Goal: Task Accomplishment & Management: Complete application form

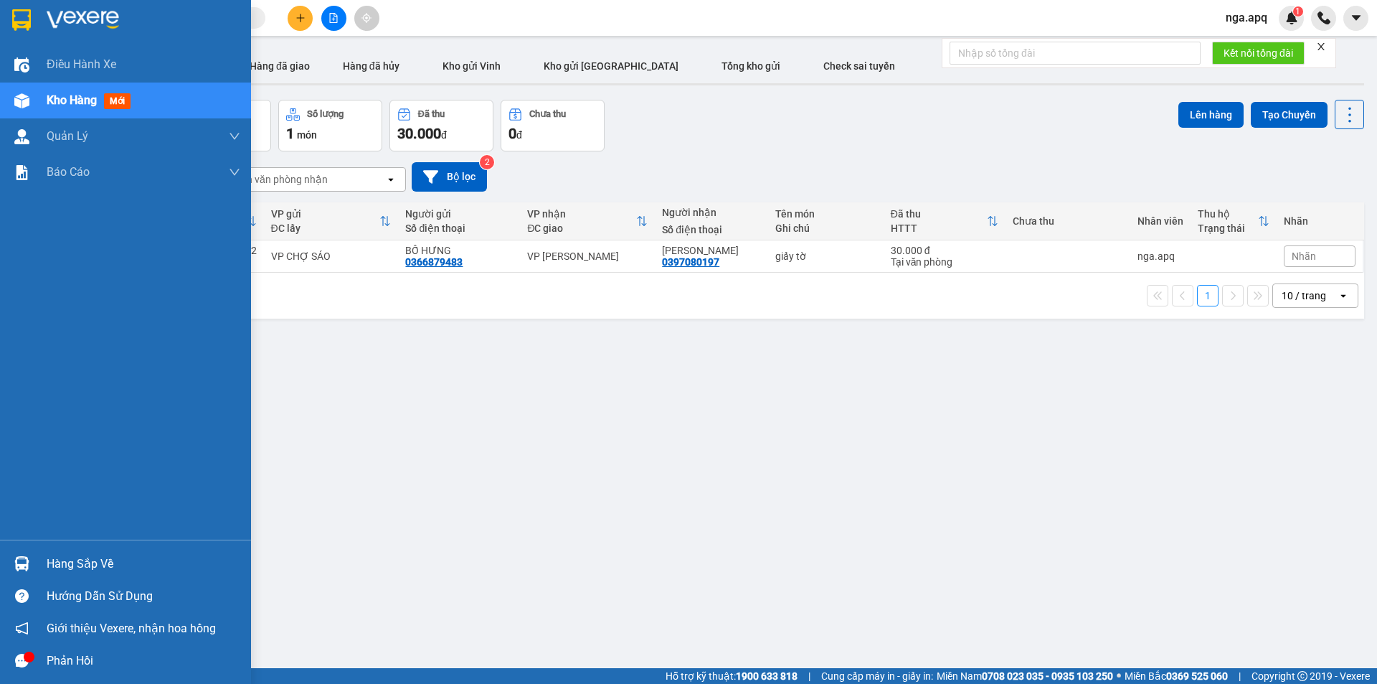
click at [24, 555] on div at bounding box center [21, 563] width 25 height 25
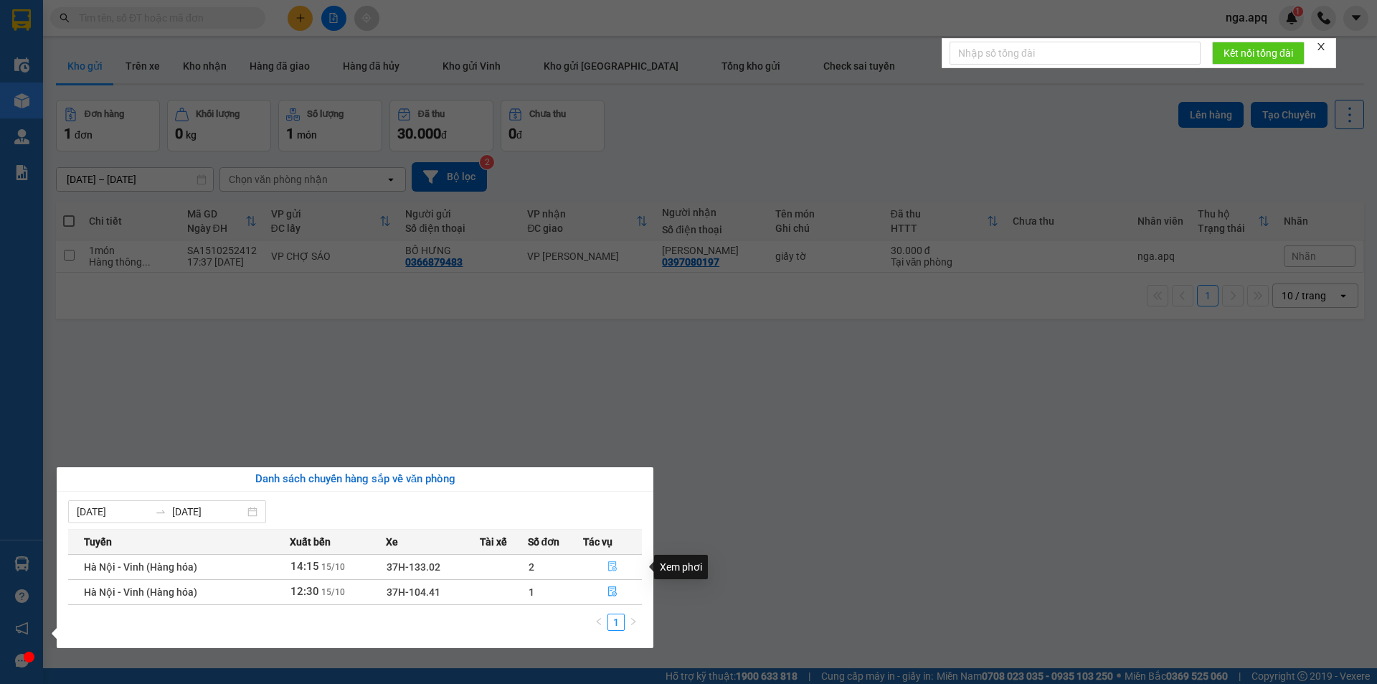
click at [611, 564] on icon "file-done" at bounding box center [612, 566] width 10 height 10
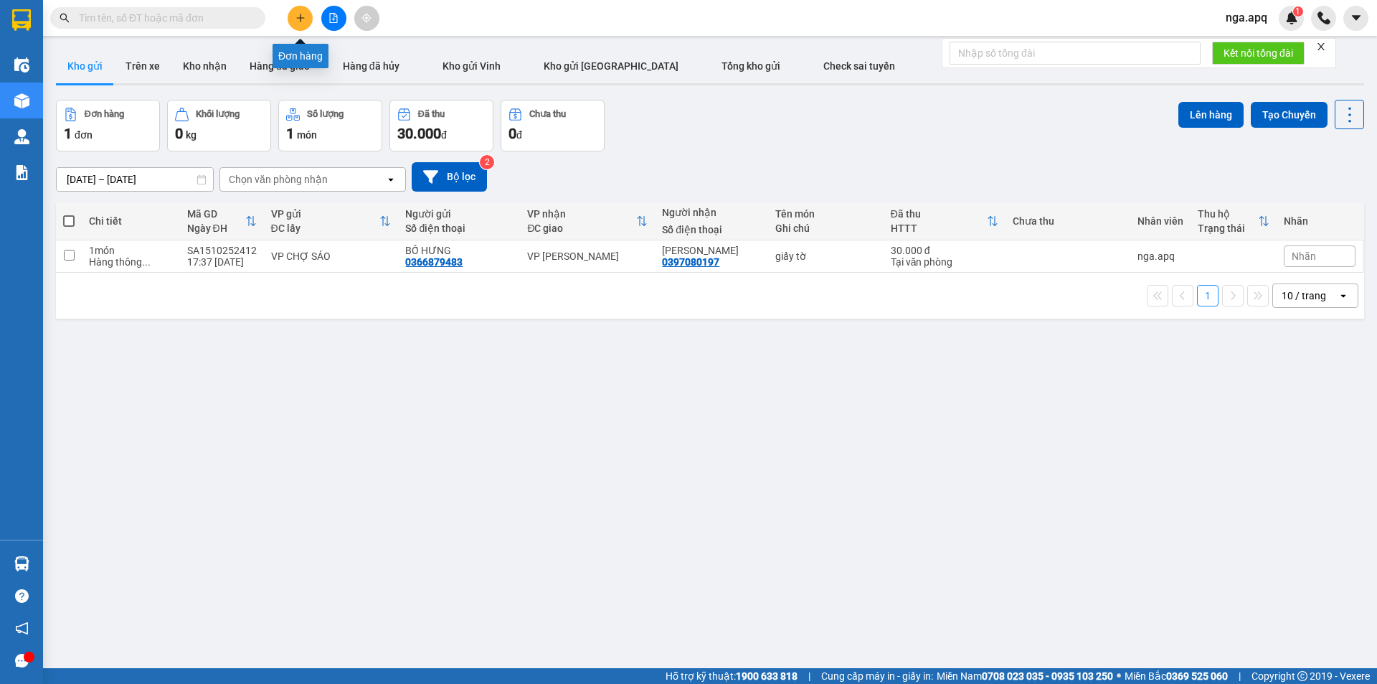
click at [303, 15] on icon "plus" at bounding box center [300, 18] width 10 height 10
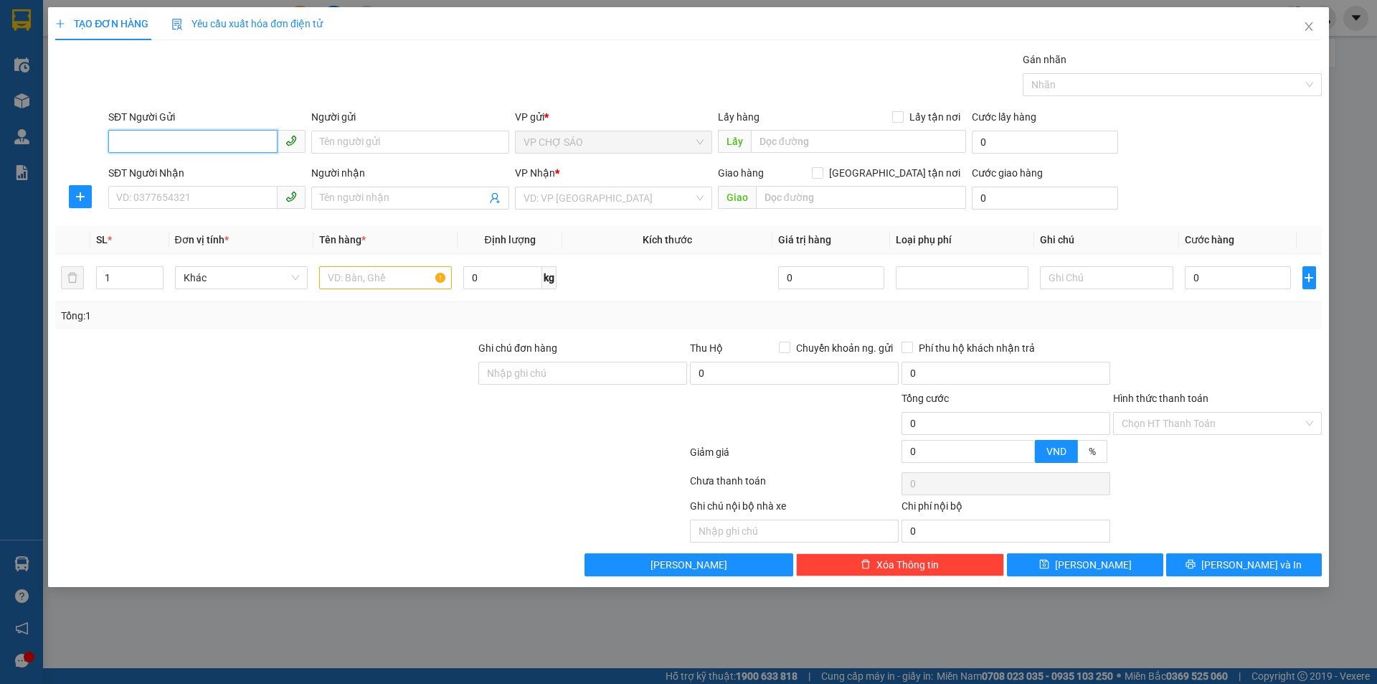
click at [119, 141] on input "SĐT Người Gửi" at bounding box center [192, 141] width 169 height 23
type input "0985116398"
click at [154, 176] on div "0985116398 - a thắng" at bounding box center [207, 171] width 180 height 16
type input "a thắng"
type input "0985116398"
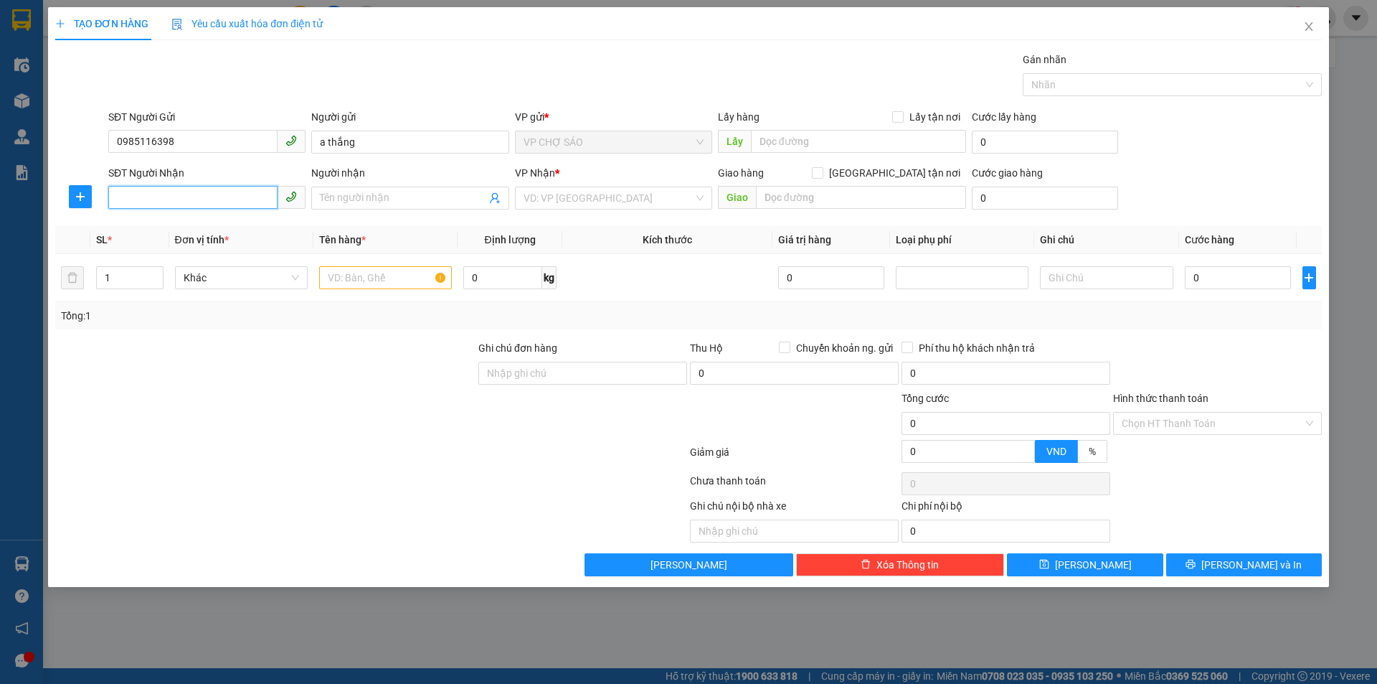
click at [128, 202] on input "SĐT Người Nhận" at bounding box center [192, 197] width 169 height 23
click at [146, 229] on div "0988869333 - a hảo" at bounding box center [207, 227] width 180 height 16
type input "0988869333"
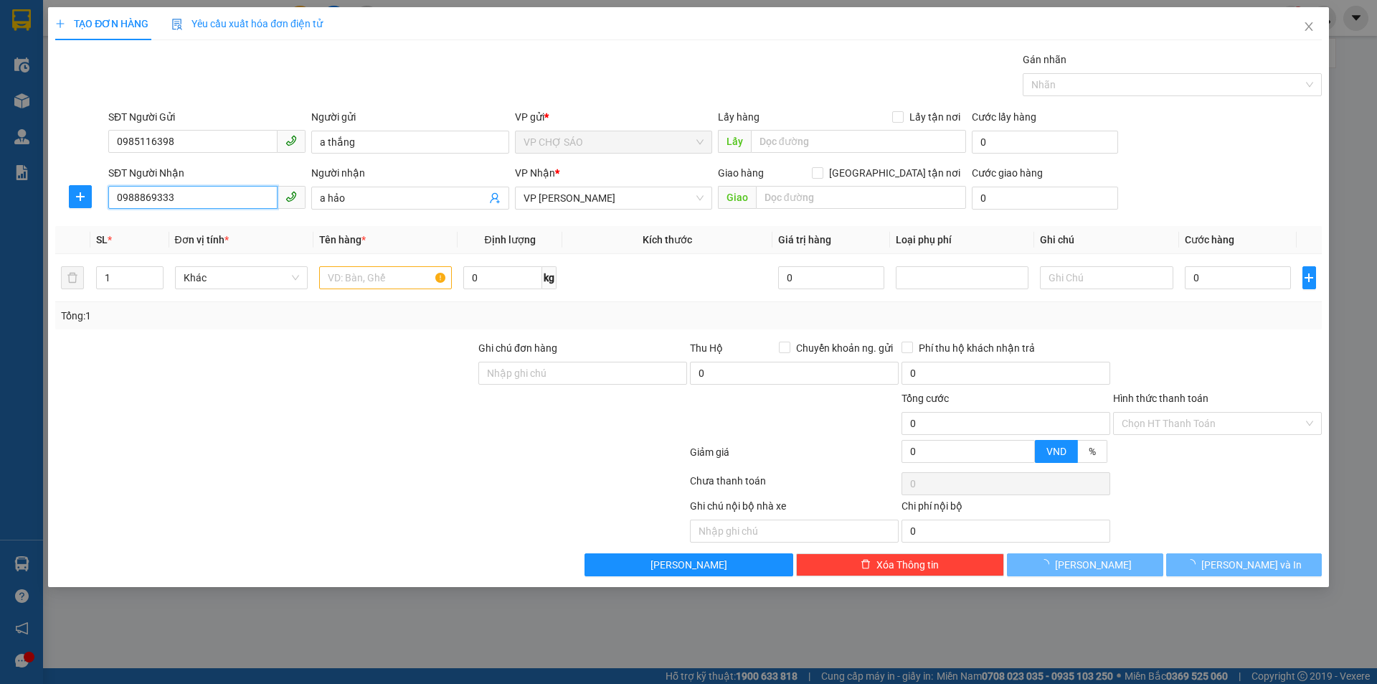
type input "a hảo"
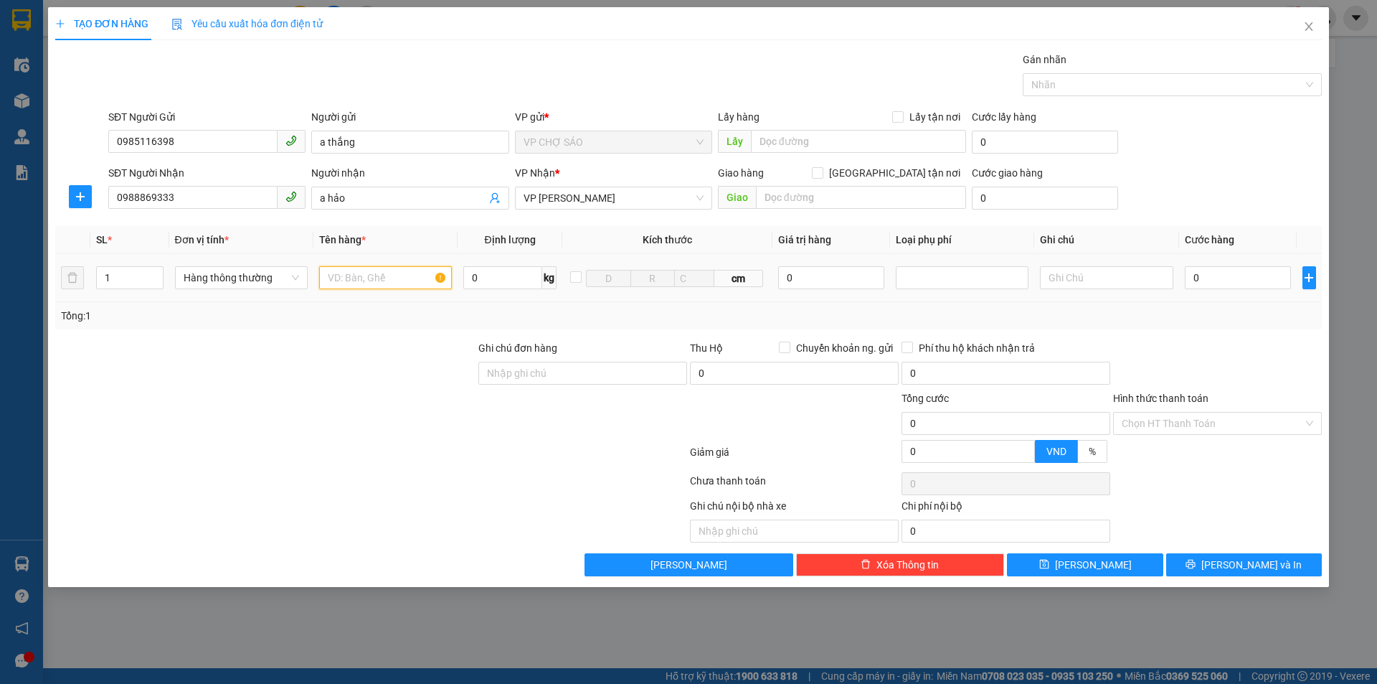
click at [339, 278] on input "text" at bounding box center [385, 277] width 133 height 23
type input "vât tư y tê"
click at [1196, 273] on input "0" at bounding box center [1238, 277] width 107 height 23
type input "4"
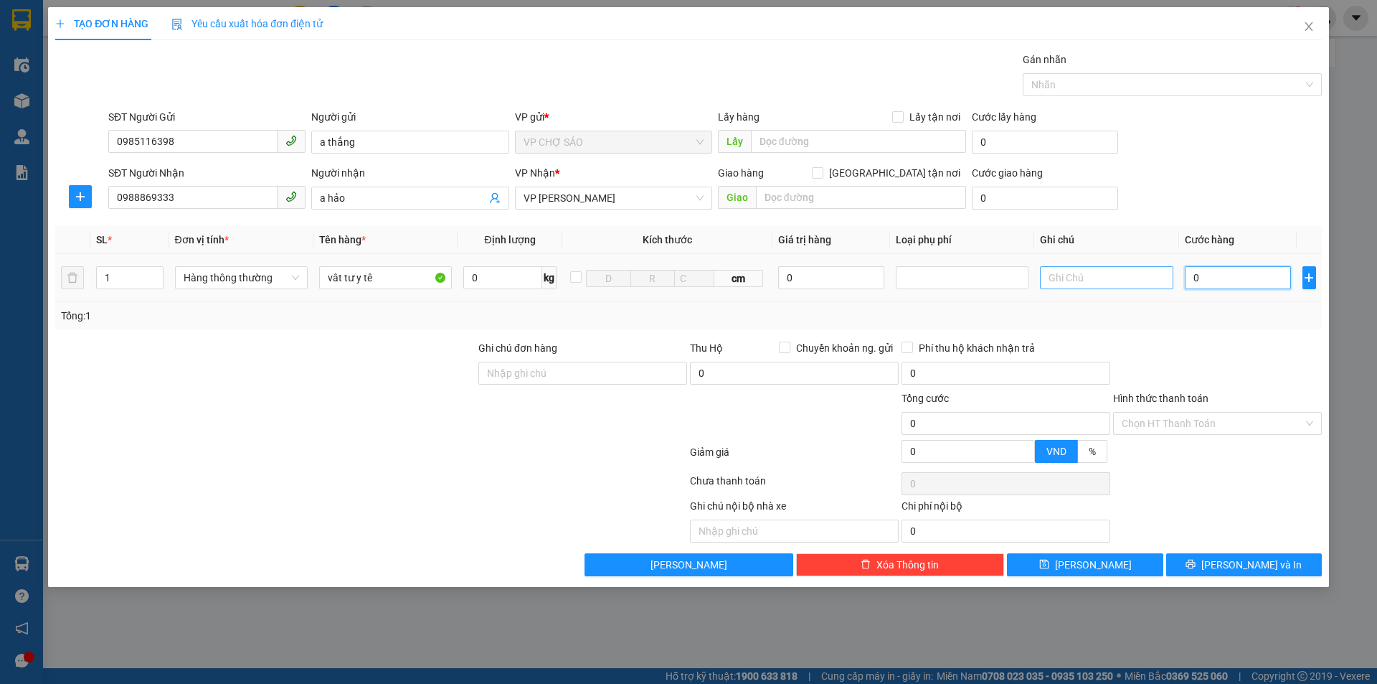
type input "4"
type input "40"
type input "400"
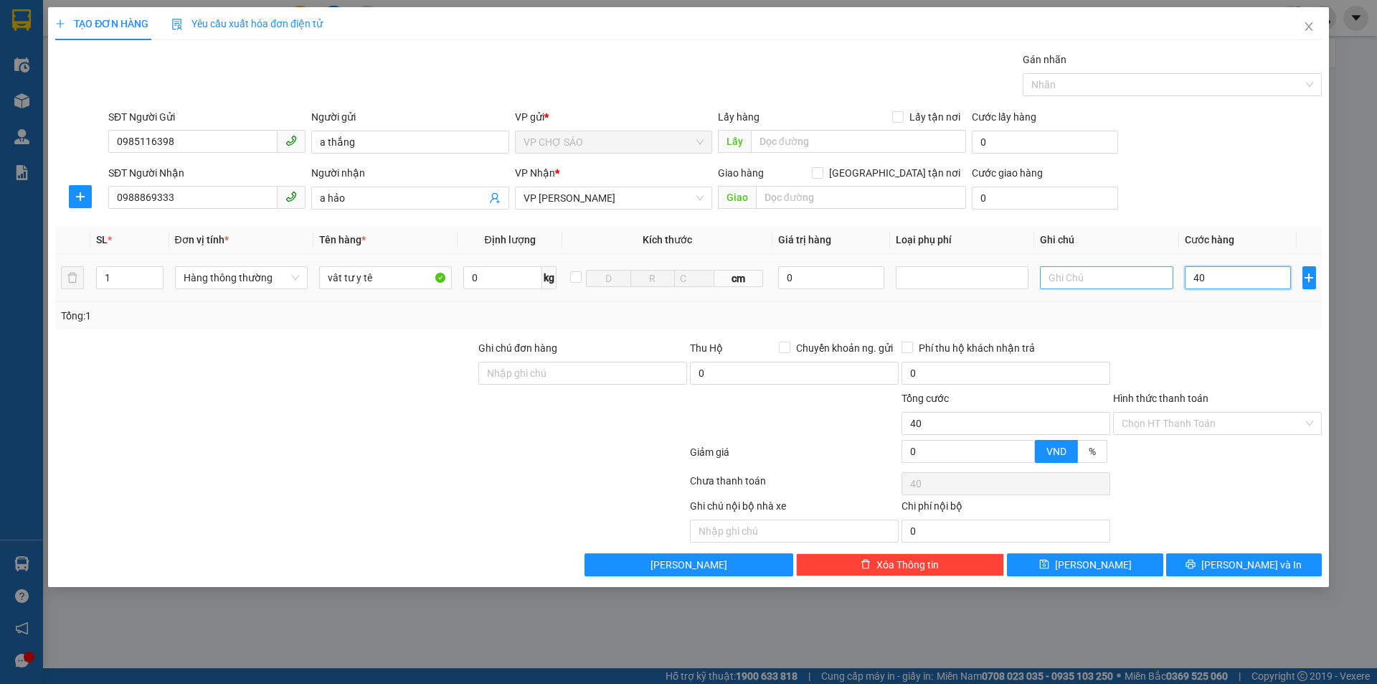
type input "400"
type input "4.000"
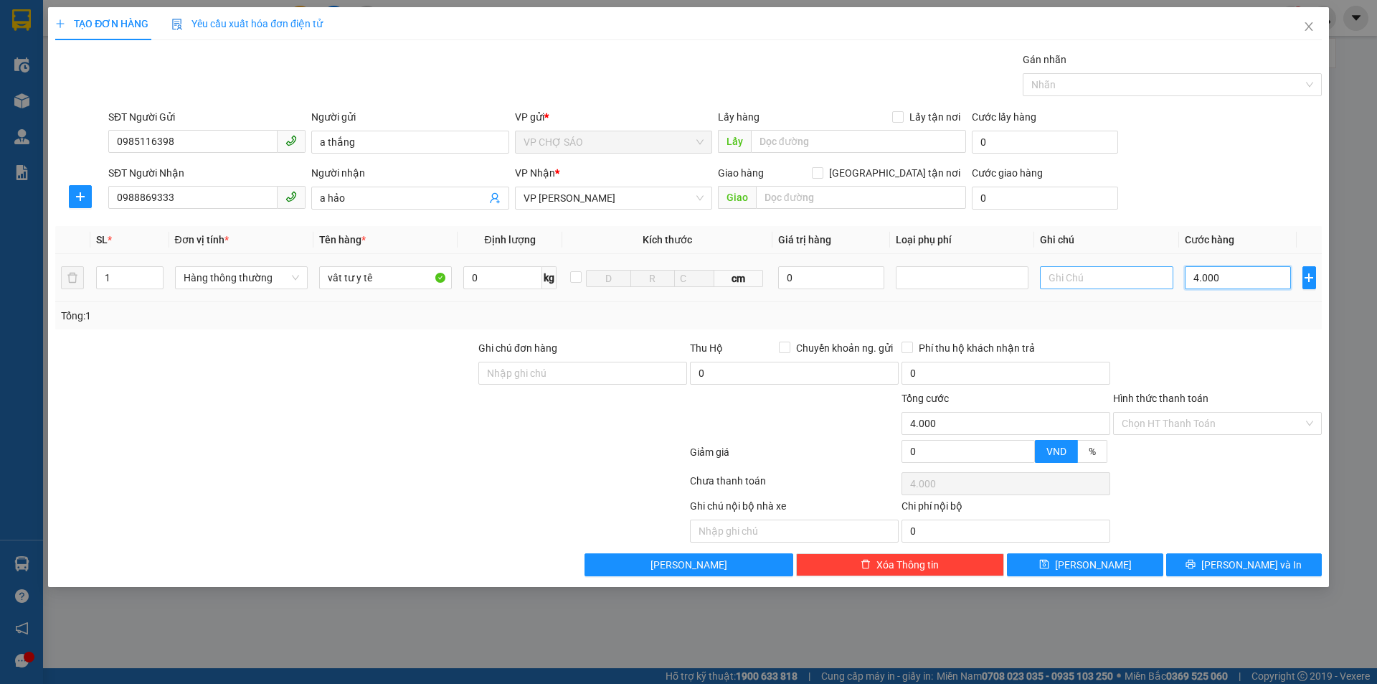
type input "40.000"
click at [1262, 556] on button "[PERSON_NAME] và In" at bounding box center [1244, 564] width 156 height 23
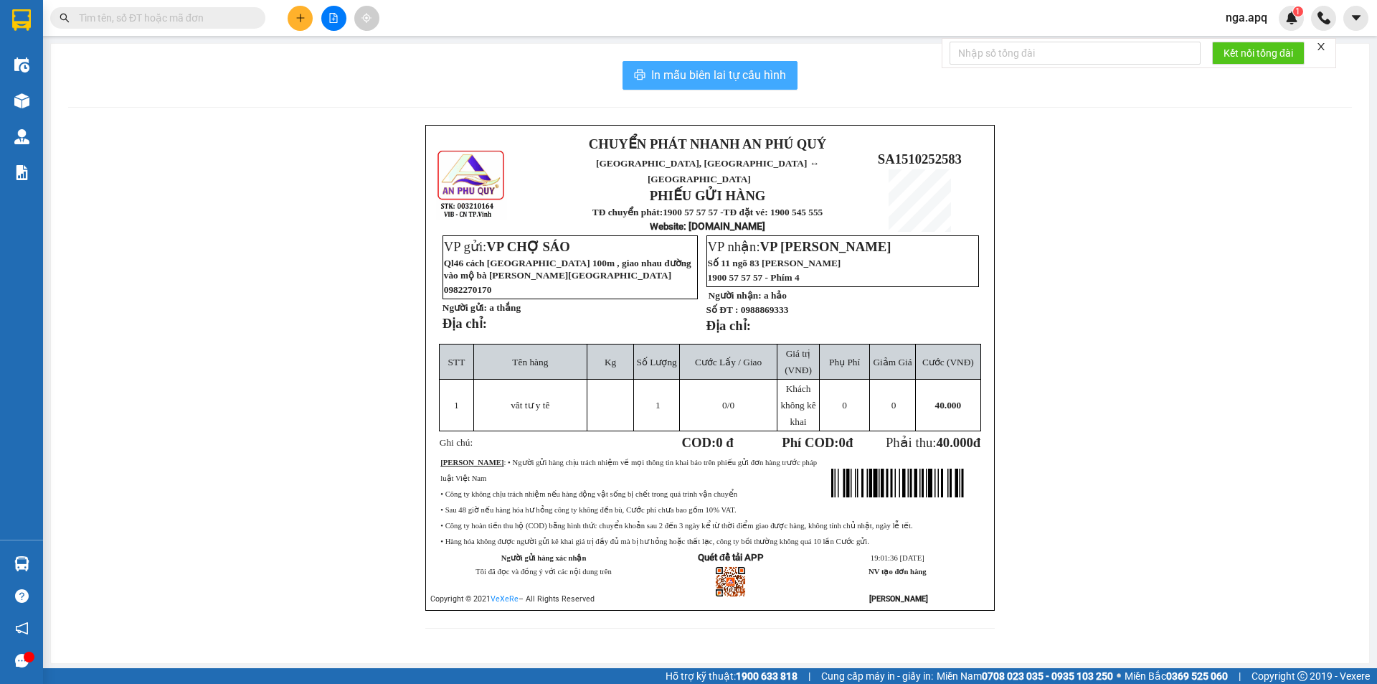
click at [697, 68] on span "In mẫu biên lai tự cấu hình" at bounding box center [718, 75] width 135 height 18
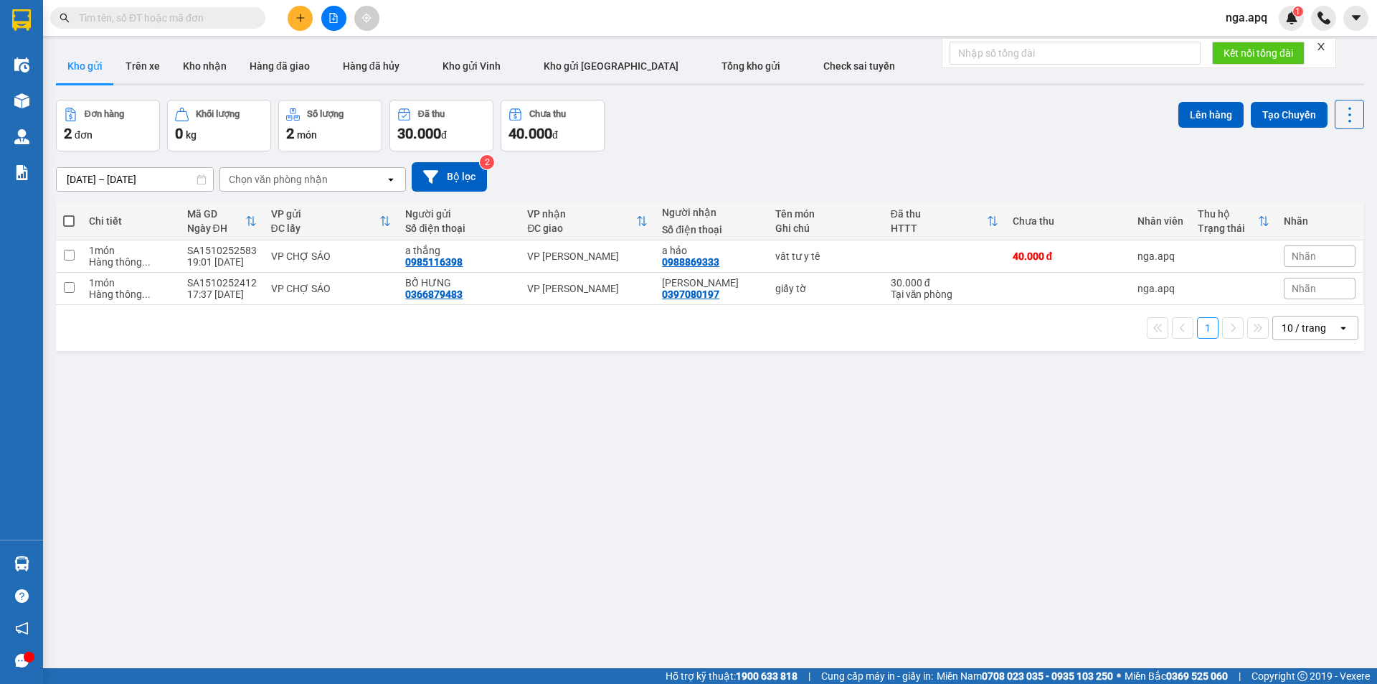
click at [799, 470] on div "ver 1.8.147 Kho gửi Trên xe Kho nhận Hàng đã giao Hàng đã hủy Kho gửi Vinh Kho …" at bounding box center [710, 385] width 1320 height 684
click at [420, 438] on div "ver 1.8.147 Kho gửi Trên xe Kho nhận Hàng đã giao Hàng đã hủy Kho gửi Vinh Kho …" at bounding box center [710, 385] width 1320 height 684
drag, startPoint x: 419, startPoint y: 443, endPoint x: 419, endPoint y: 460, distance: 17.9
click at [419, 460] on div "ver 1.8.147 Kho gửi Trên xe Kho nhận Hàng đã giao Hàng đã hủy Kho gửi Vinh Kho …" at bounding box center [710, 385] width 1320 height 684
click at [423, 464] on div "ver 1.8.147 Kho gửi Trên xe Kho nhận Hàng đã giao Hàng đã hủy Kho gửi Vinh Kho …" at bounding box center [710, 385] width 1320 height 684
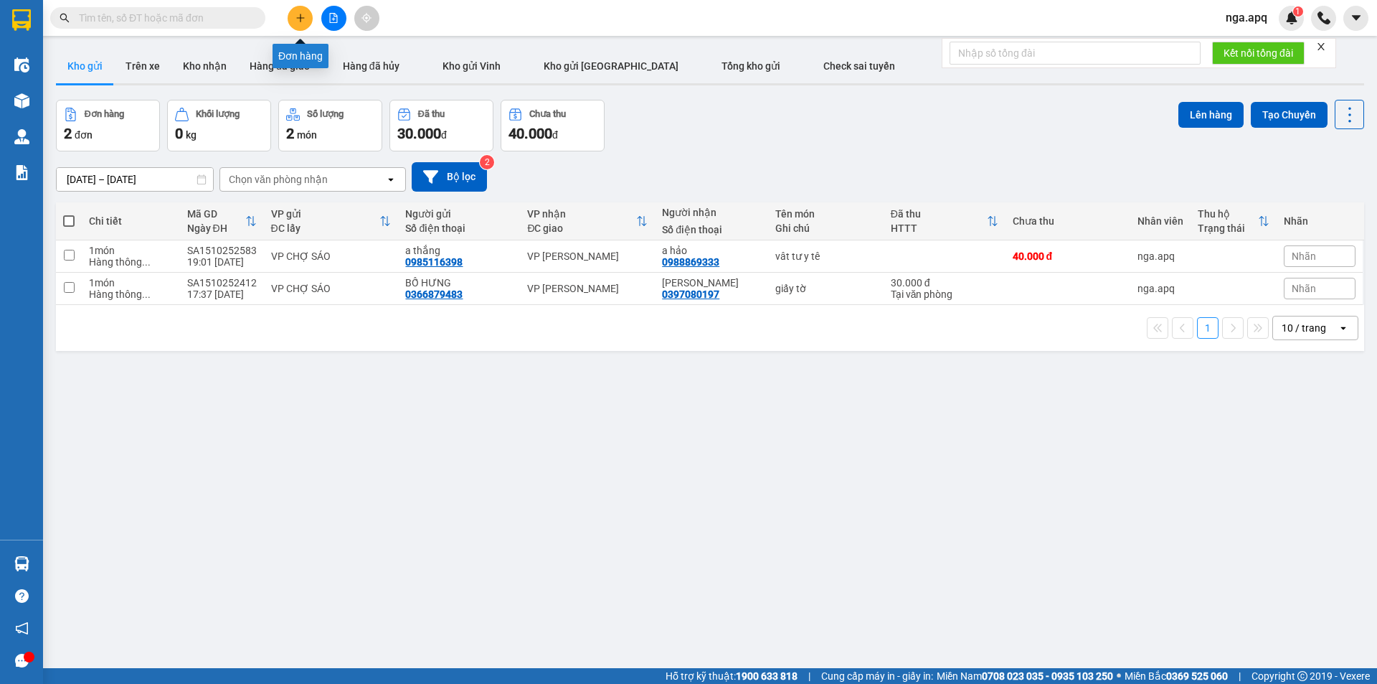
click at [302, 17] on icon "plus" at bounding box center [300, 18] width 10 height 10
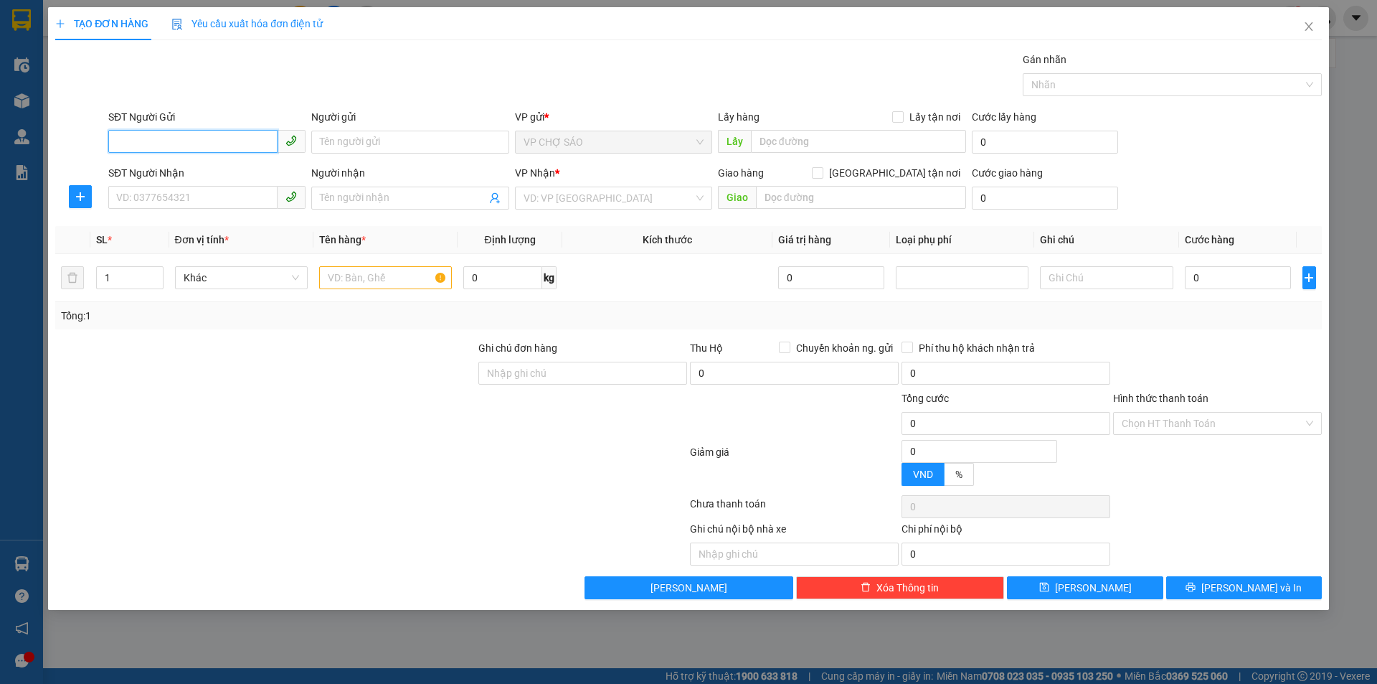
click at [118, 143] on input "SĐT Người Gửi" at bounding box center [192, 141] width 169 height 23
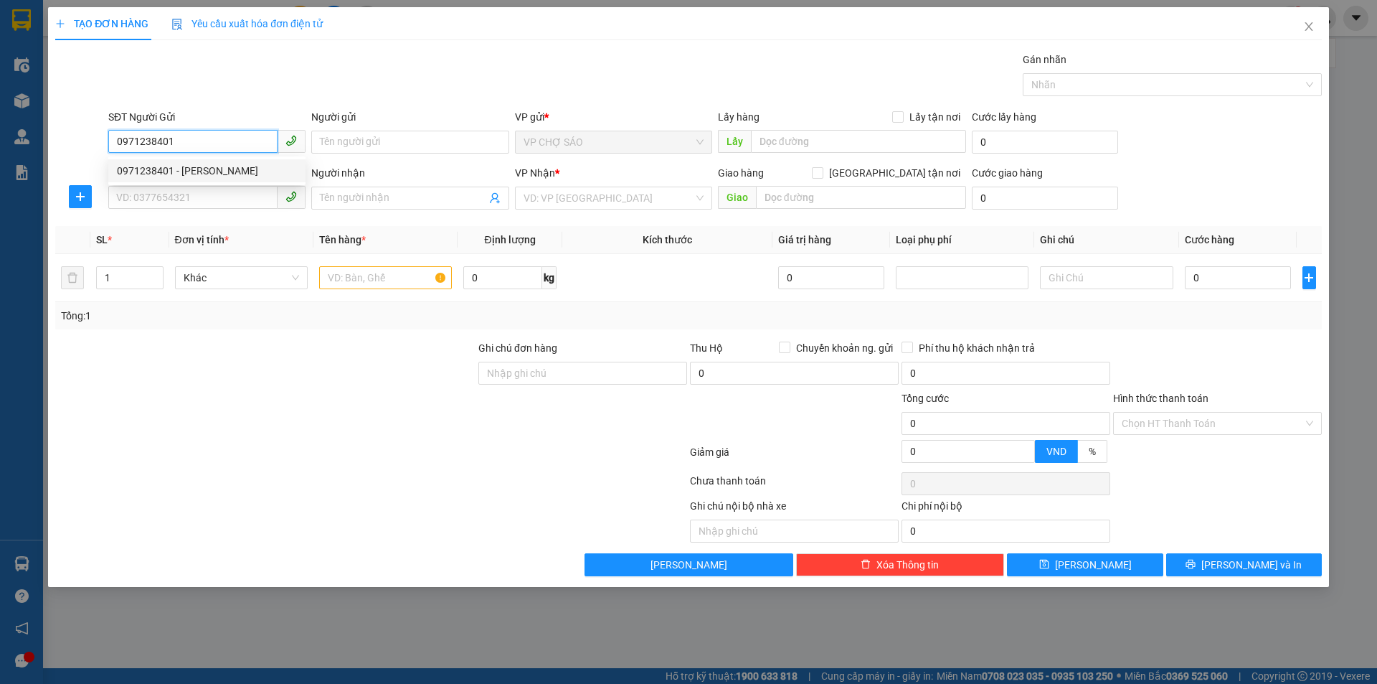
click at [207, 141] on input "0971238401" at bounding box center [192, 141] width 169 height 23
type input "0"
type input "0976447237"
click at [217, 170] on div "0976447237 - [PERSON_NAME]" at bounding box center [207, 171] width 180 height 16
type input "[PERSON_NAME]"
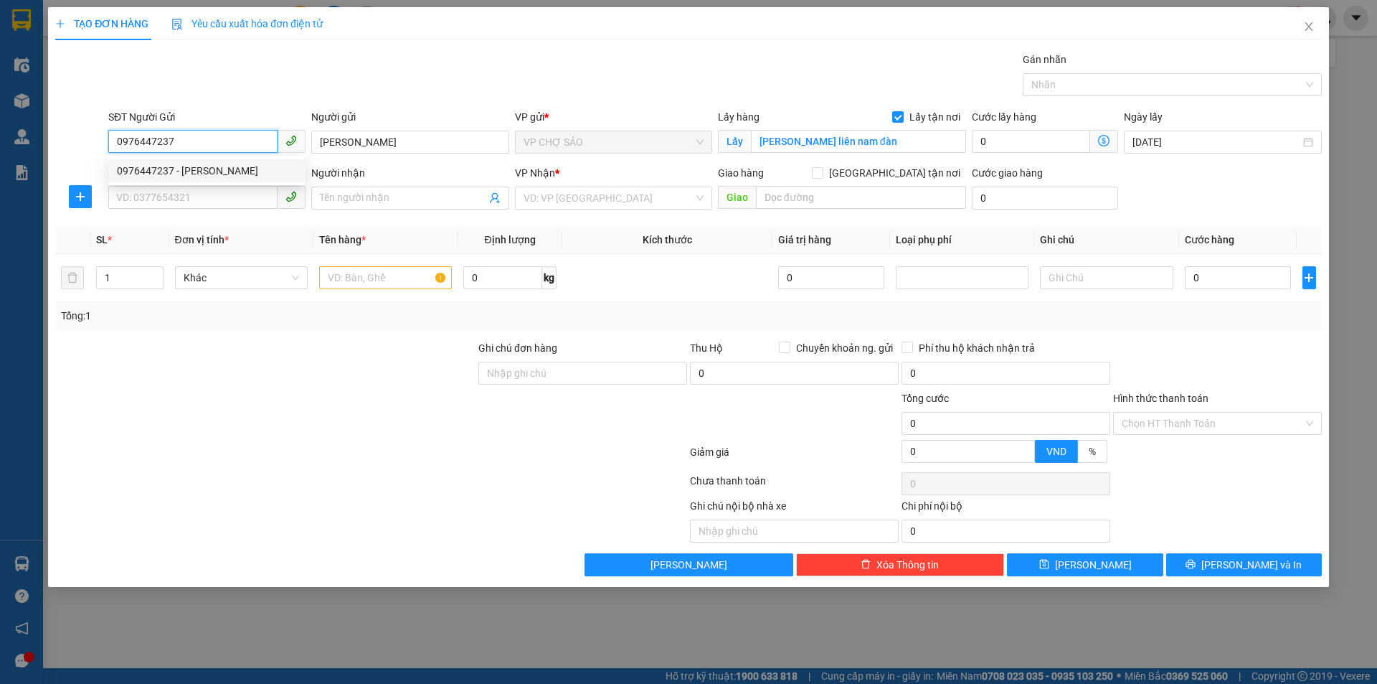
checkbox input "true"
type input "[PERSON_NAME] liên nam đàn"
type input "0976447237"
click at [127, 195] on input "SĐT Người Nhận" at bounding box center [192, 197] width 169 height 23
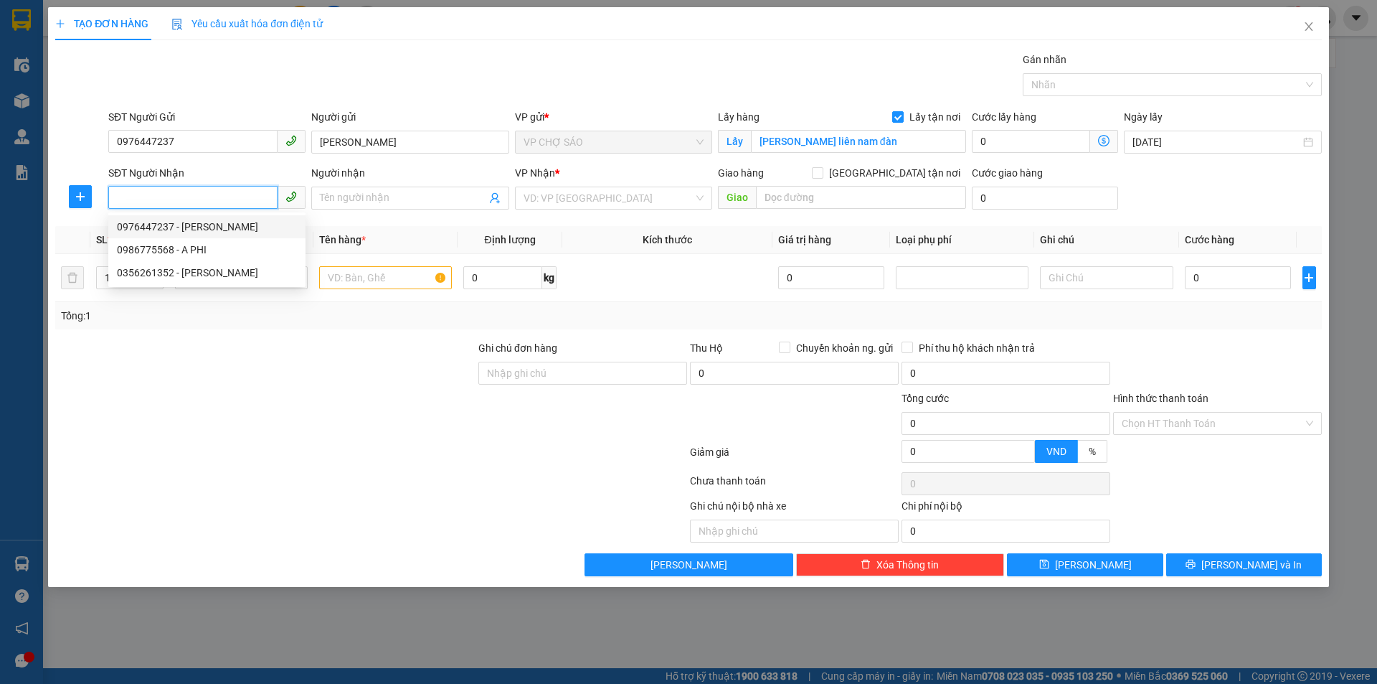
click at [123, 199] on input "SĐT Người Nhận" at bounding box center [192, 197] width 169 height 23
type input "0971238401"
click at [177, 227] on div "0971238401 - [PERSON_NAME]" at bounding box center [207, 227] width 180 height 16
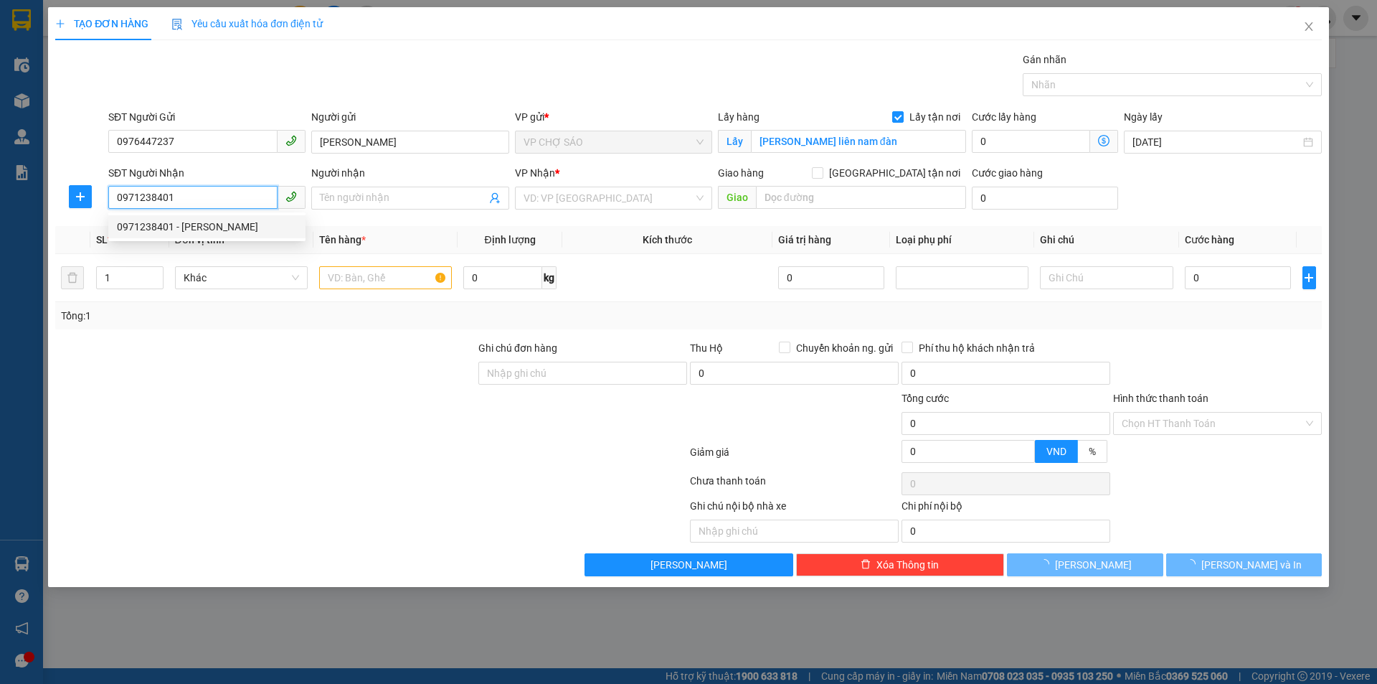
type input "[PERSON_NAME]"
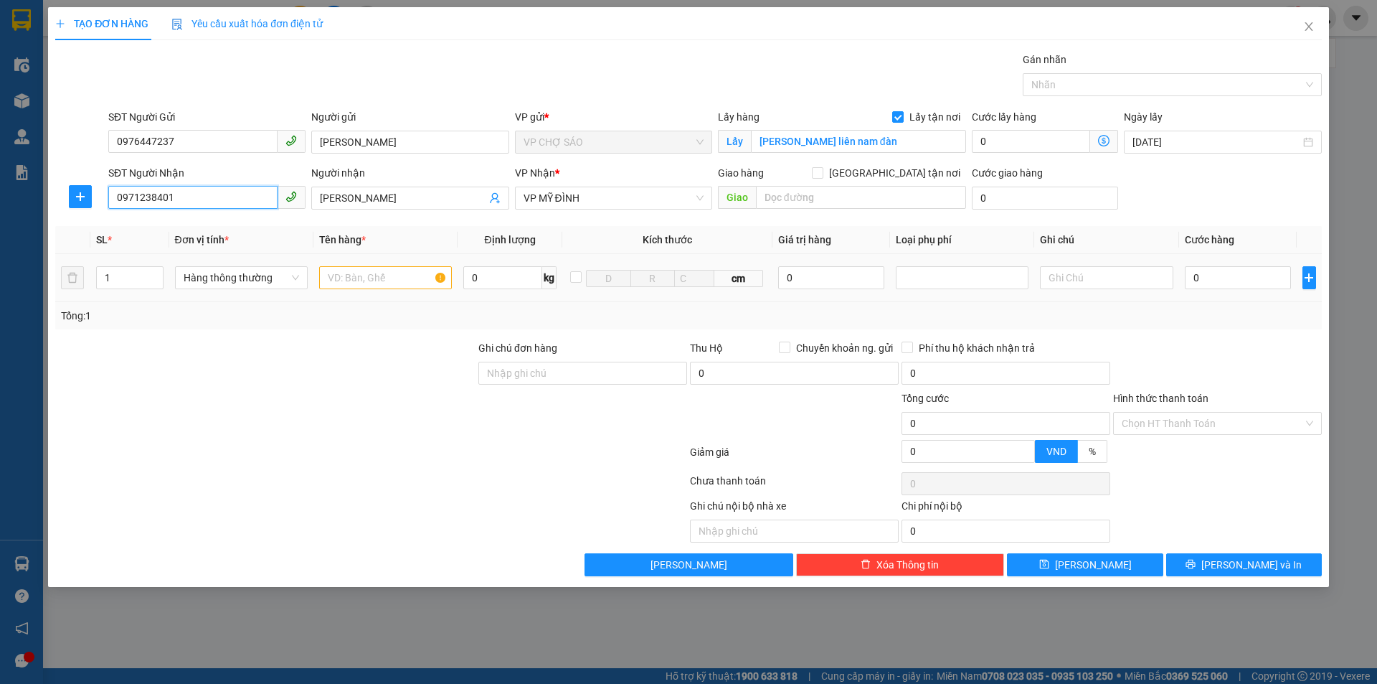
type input "0971238401"
click at [335, 275] on input "text" at bounding box center [385, 277] width 133 height 23
type input "thưc phâm"
click at [1206, 280] on input "0" at bounding box center [1238, 277] width 107 height 23
type input "4"
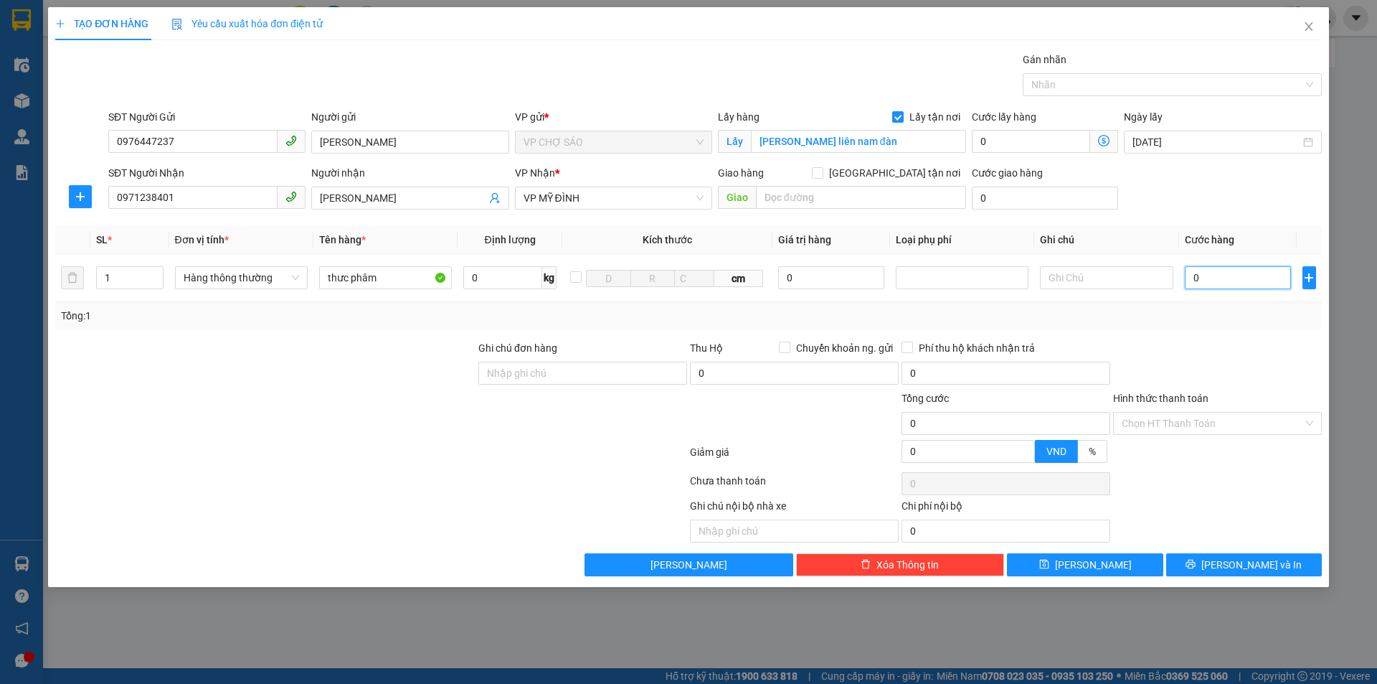
type input "4"
type input "40"
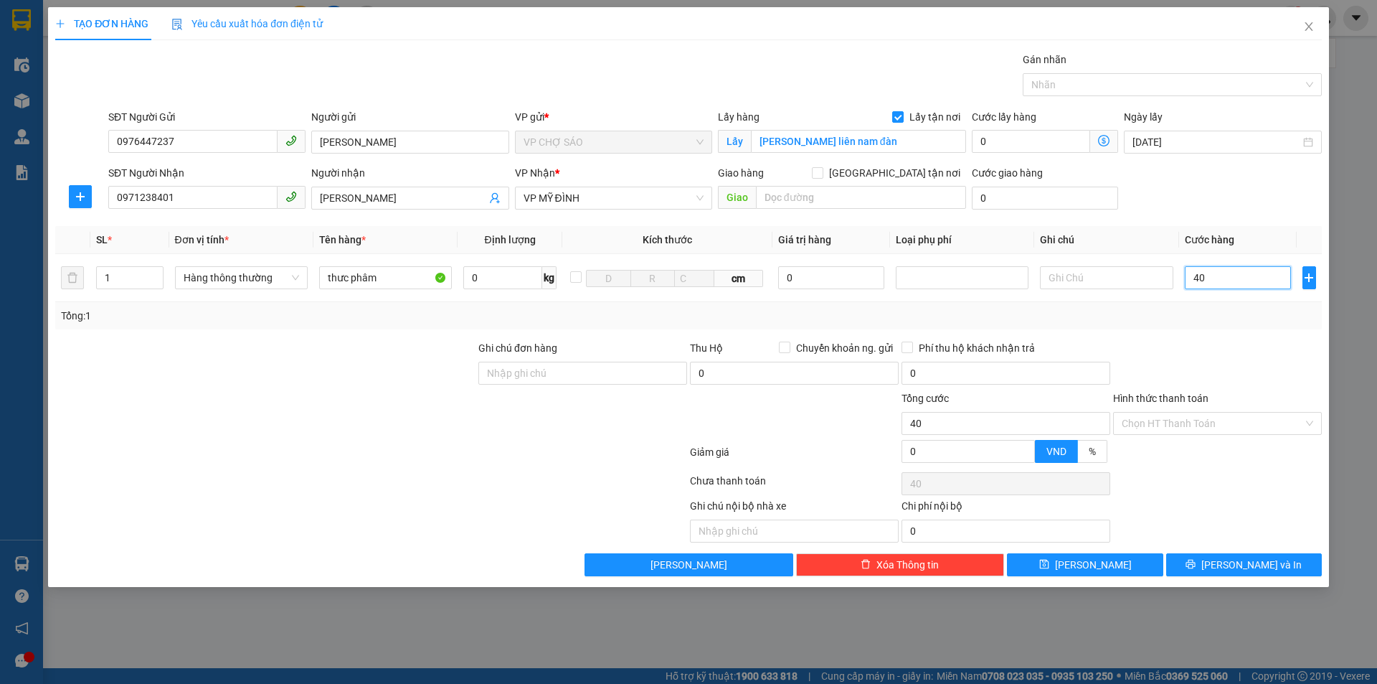
type input "400"
type input "4.000"
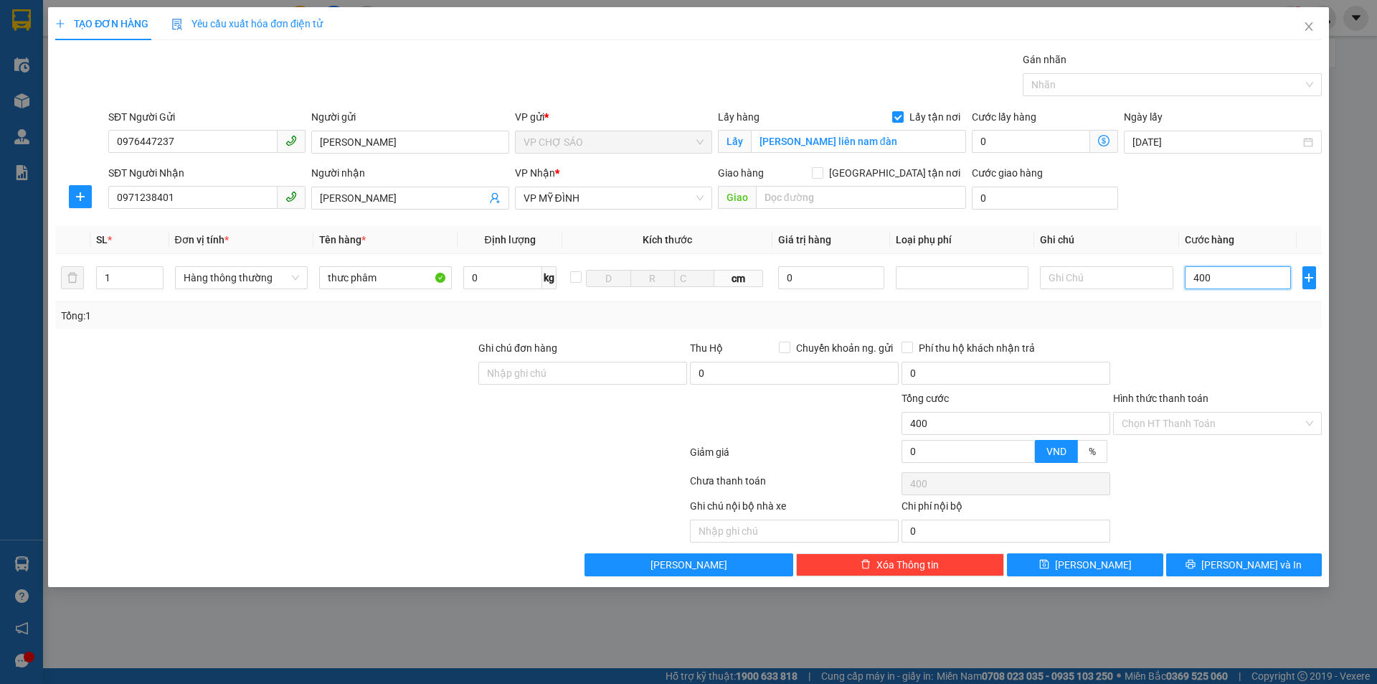
type input "4.000"
type input "40.000"
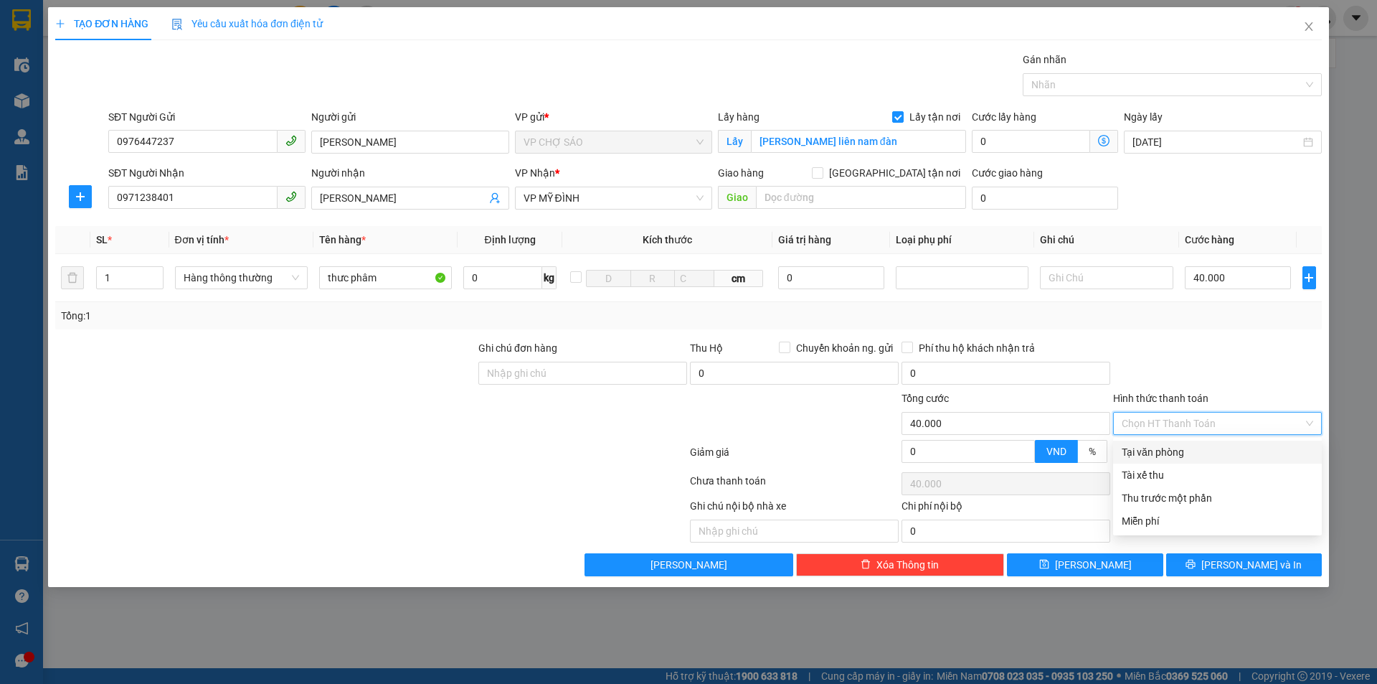
click at [1183, 422] on input "Hình thức thanh toán" at bounding box center [1212, 423] width 181 height 22
click at [1175, 451] on div "Tại văn phòng" at bounding box center [1217, 452] width 191 height 16
type input "0"
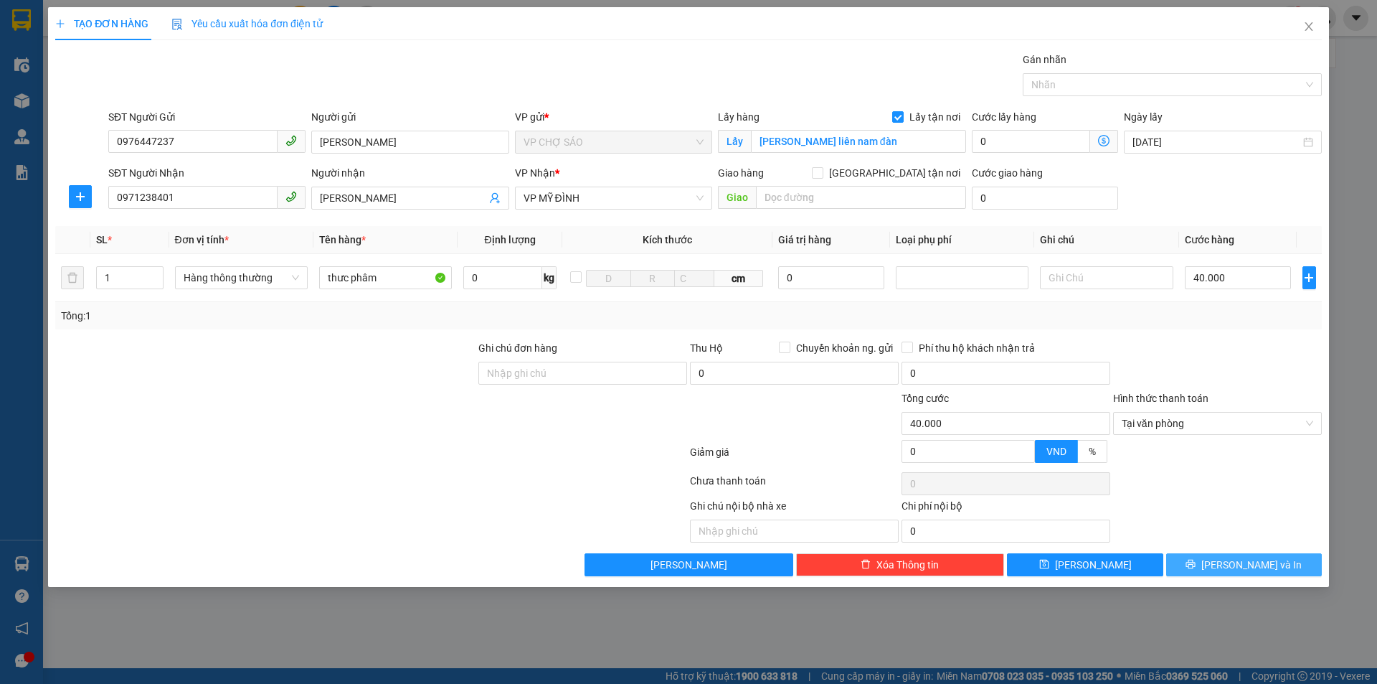
click at [1228, 567] on button "[PERSON_NAME] và In" at bounding box center [1244, 564] width 156 height 23
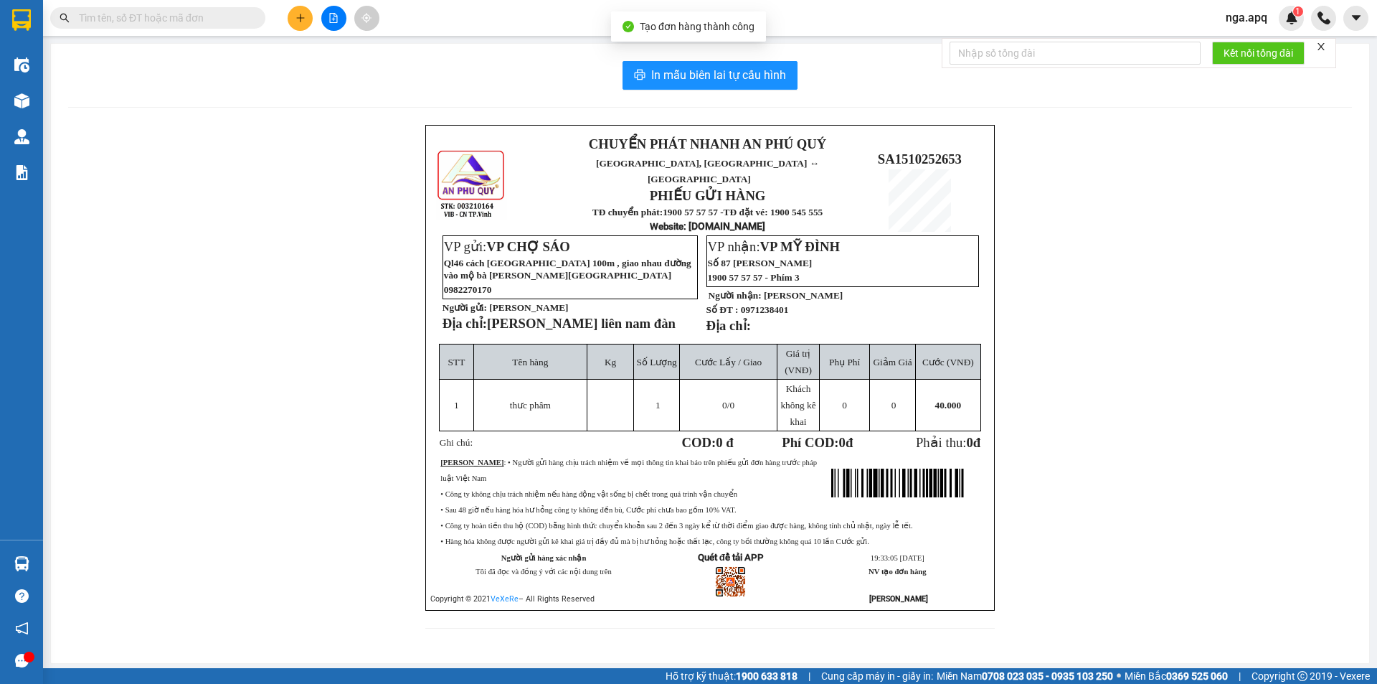
click at [689, 60] on div "In mẫu biên lai tự cấu hình CHUYỂN PHÁT NHANH AN [GEOGRAPHIC_DATA], [GEOGRAPHIC…" at bounding box center [710, 353] width 1318 height 619
click at [686, 77] on span "In mẫu biên lai tự cấu hình" at bounding box center [718, 75] width 135 height 18
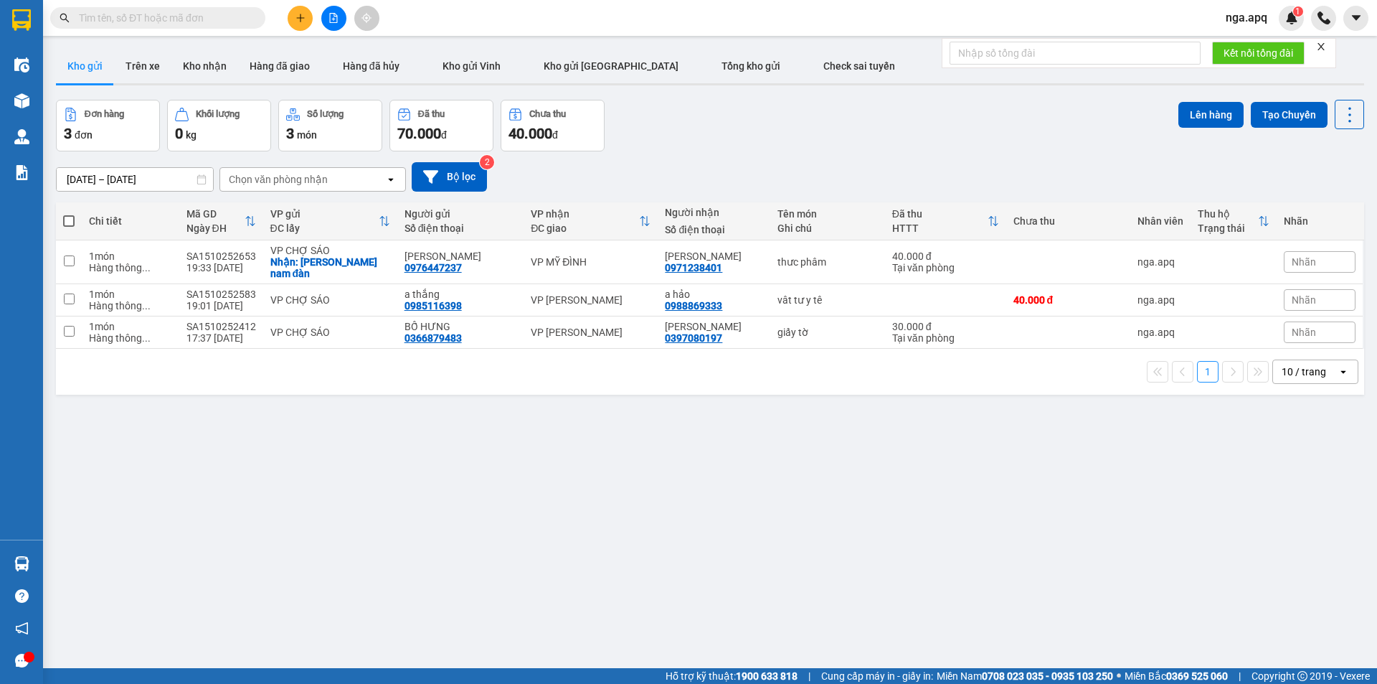
click at [565, 539] on div "ver 1.8.147 Kho gửi Trên xe Kho nhận Hàng đã giao Hàng đã hủy Kho gửi Vinh Kho …" at bounding box center [710, 385] width 1320 height 684
